Goal: Information Seeking & Learning: Learn about a topic

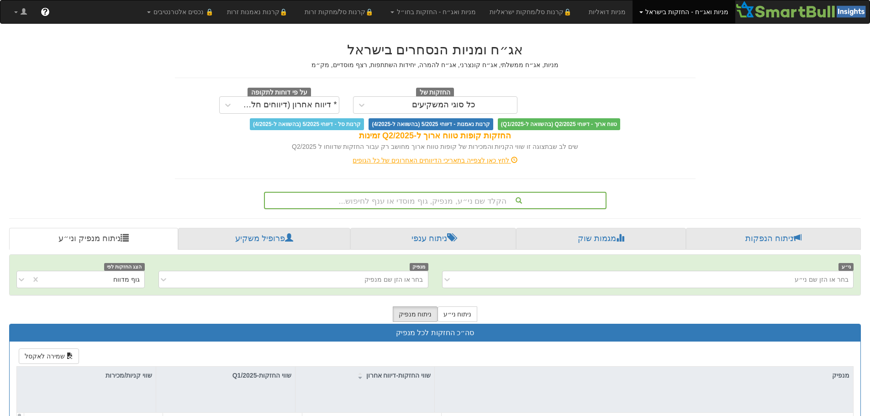
scroll to position [21, 0]
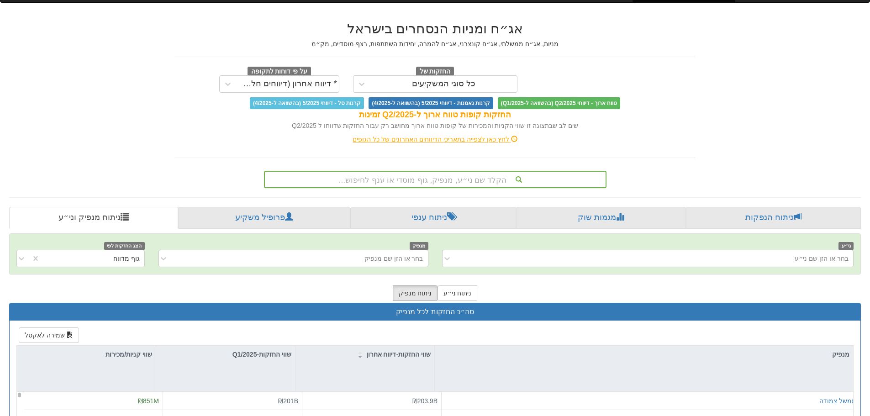
click at [440, 188] on div "הקלד שם ני״ע, מנפיק, גוף מוסדי או ענף לחיפוש..." at bounding box center [435, 179] width 342 height 17
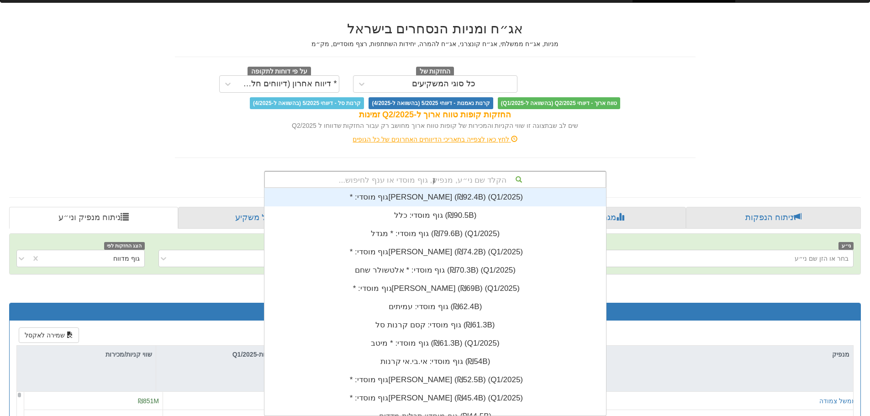
scroll to position [37, 0]
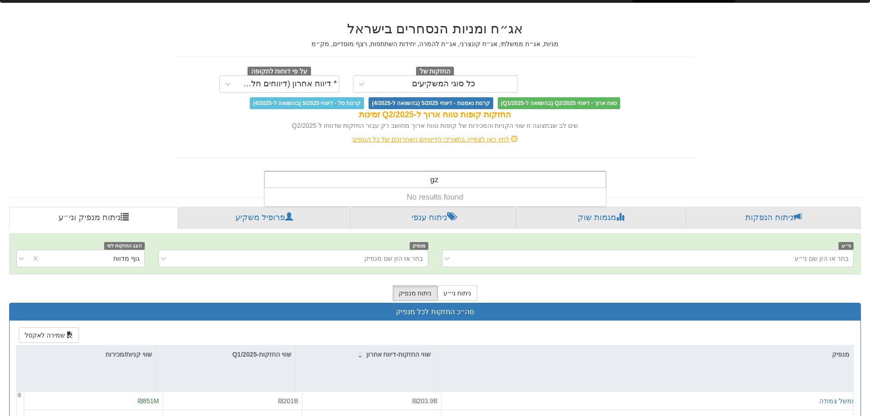
type input "g"
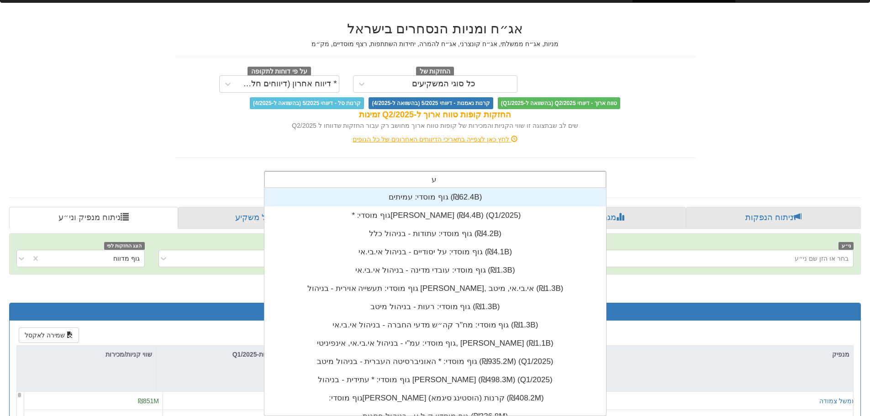
scroll to position [201, 0]
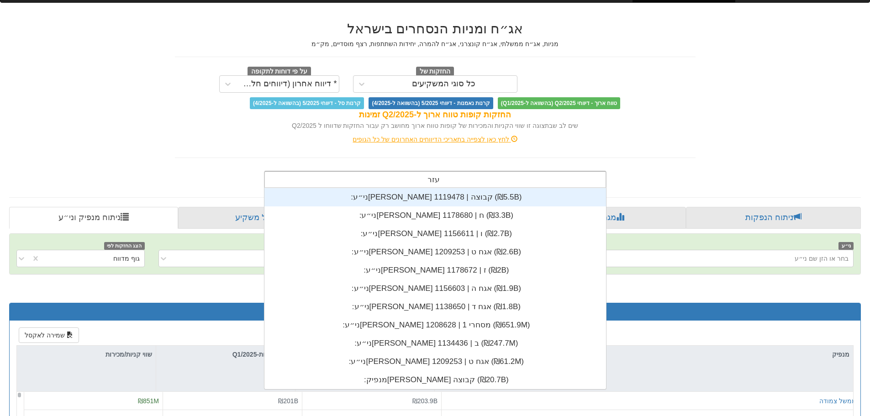
type input "עזרי"
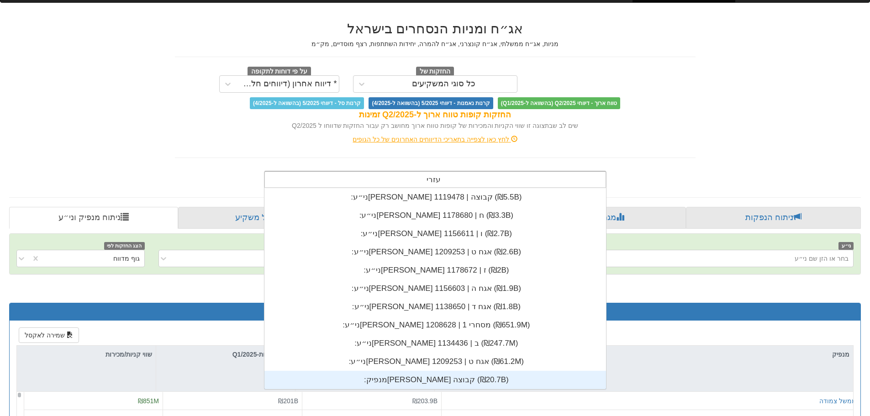
click at [420, 380] on div "מנפיק: ‏[PERSON_NAME] קבוצה ‎(₪20.7B)‎" at bounding box center [434, 380] width 341 height 18
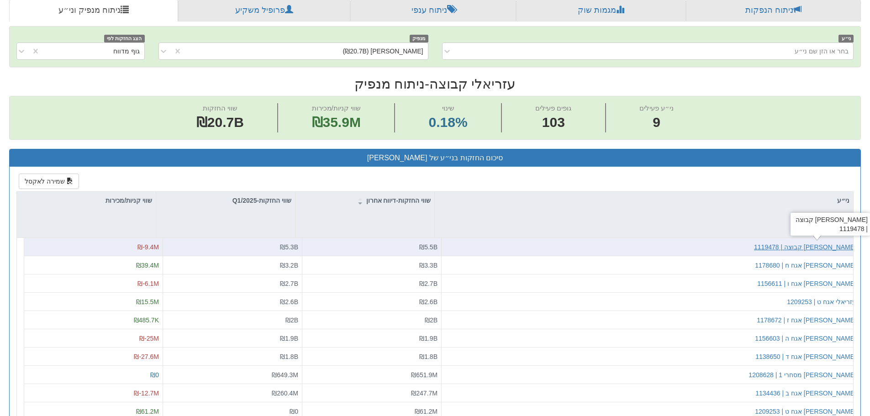
scroll to position [0, 1664]
click at [841, 246] on div "[PERSON_NAME] קבוצה | 1119478" at bounding box center [805, 246] width 102 height 9
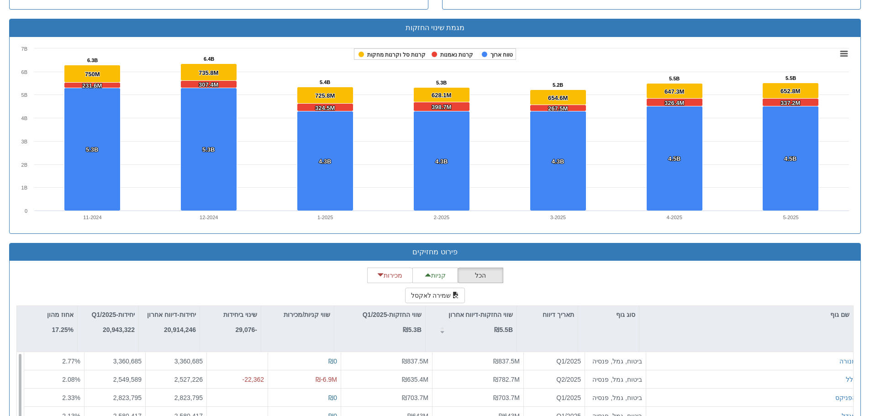
scroll to position [605, 0]
